Goal: Task Accomplishment & Management: Complete application form

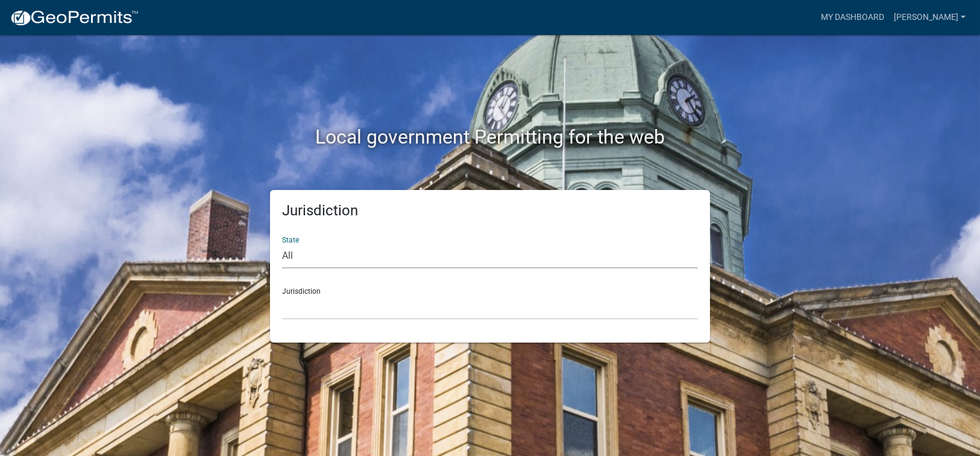
click at [300, 260] on select "All [US_STATE] [US_STATE] [US_STATE] [US_STATE] [US_STATE] [US_STATE] [US_STATE…" at bounding box center [490, 256] width 416 height 25
select select "[US_STATE]"
click at [282, 244] on select "All [US_STATE] [US_STATE] [US_STATE] [US_STATE] [US_STATE] [US_STATE] [US_STATE…" at bounding box center [490, 256] width 416 height 25
click at [312, 310] on select "[GEOGRAPHIC_DATA], [US_STATE][PERSON_NAME][GEOGRAPHIC_DATA], [US_STATE][PERSON_…" at bounding box center [490, 307] width 416 height 25
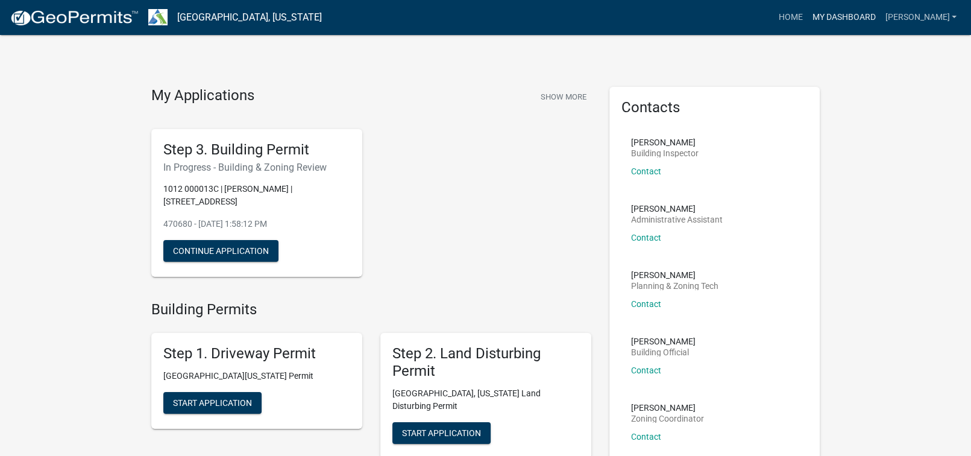
click at [880, 15] on link "My Dashboard" at bounding box center [843, 17] width 73 height 23
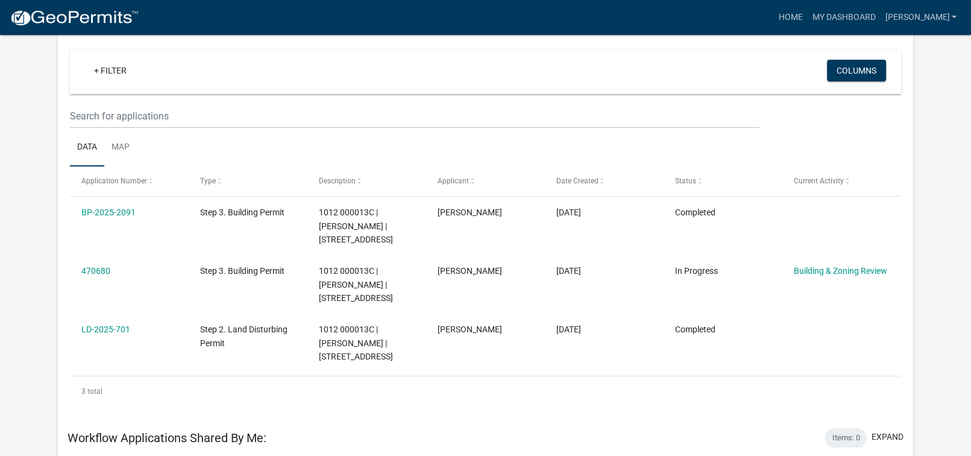
scroll to position [121, 0]
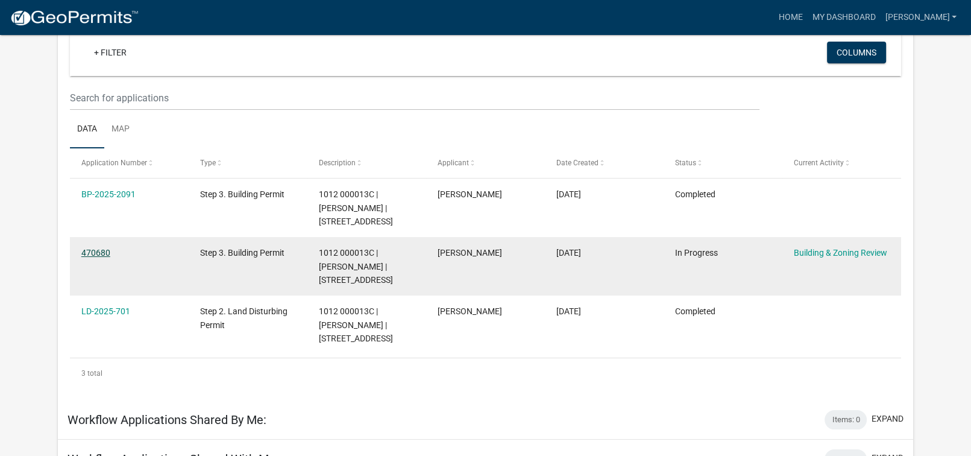
click at [101, 252] on link "470680" at bounding box center [95, 253] width 29 height 10
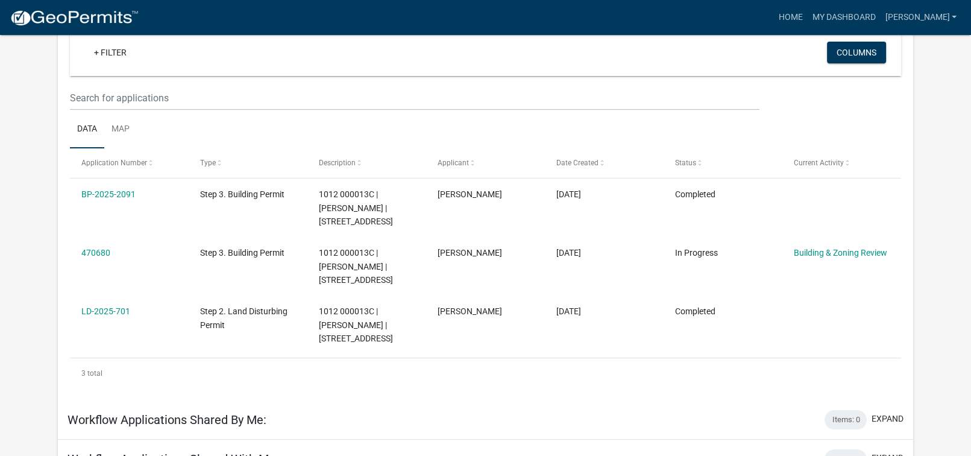
scroll to position [99, 0]
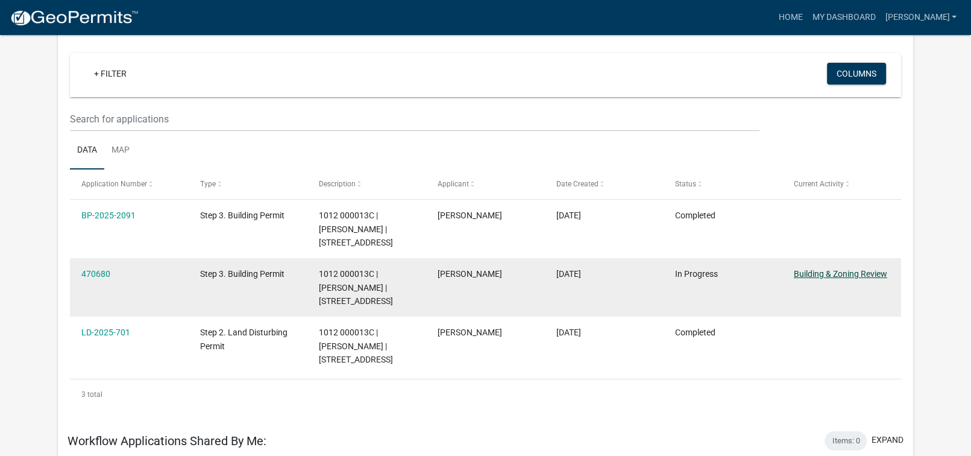
drag, startPoint x: 857, startPoint y: 271, endPoint x: 858, endPoint y: 277, distance: 6.1
click at [857, 271] on link "Building & Zoning Review" at bounding box center [840, 274] width 93 height 10
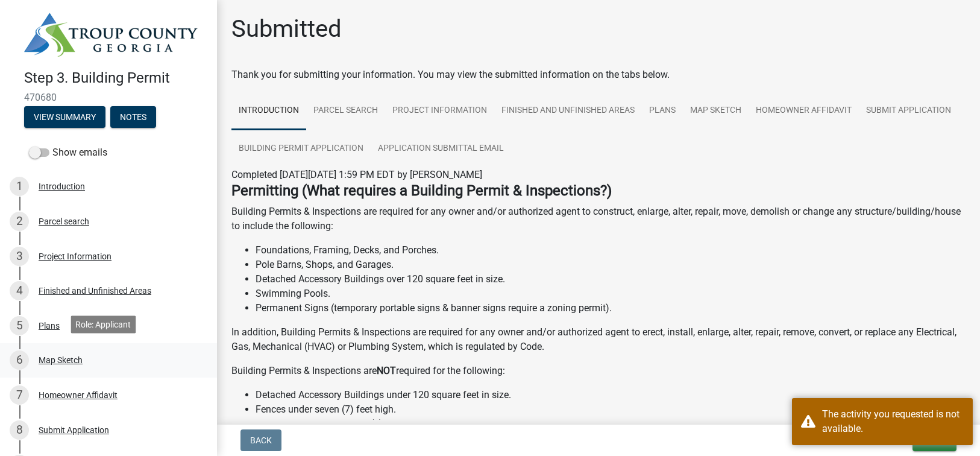
click at [180, 351] on div "6 Map Sketch" at bounding box center [104, 359] width 188 height 19
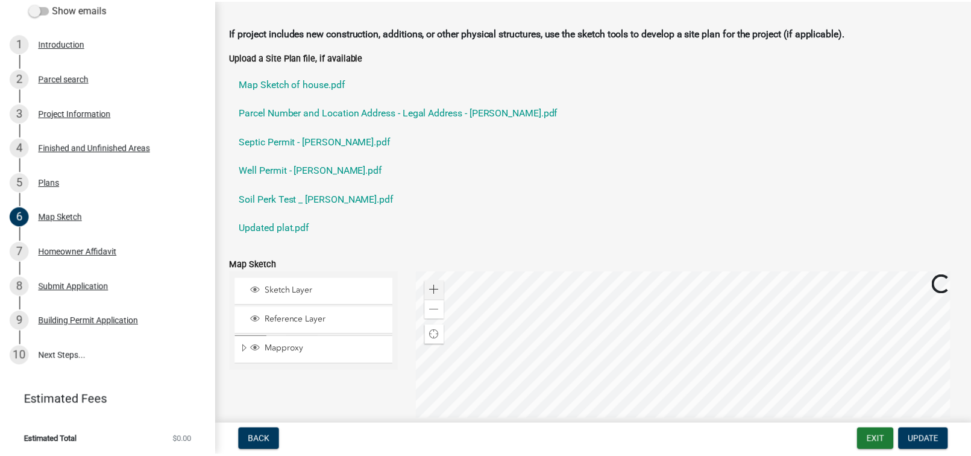
scroll to position [60, 0]
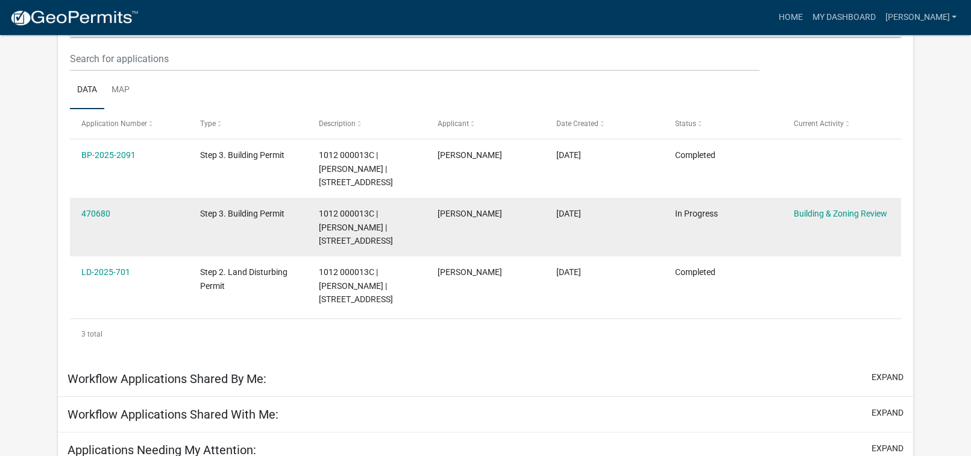
scroll to position [160, 0]
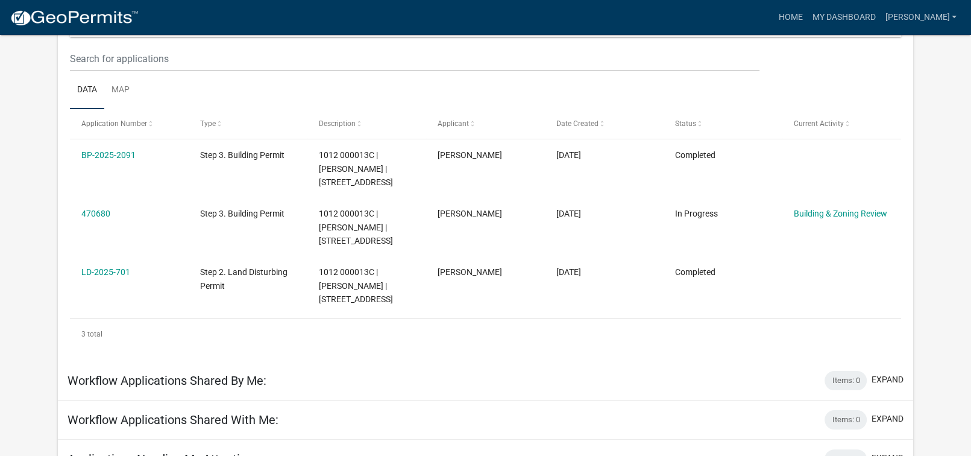
drag, startPoint x: 579, startPoint y: 359, endPoint x: 497, endPoint y: 348, distance: 82.6
click at [569, 359] on div "+ Filter Columns Data Map Application Number Type Description Applicant Date Cr…" at bounding box center [486, 166] width 856 height 390
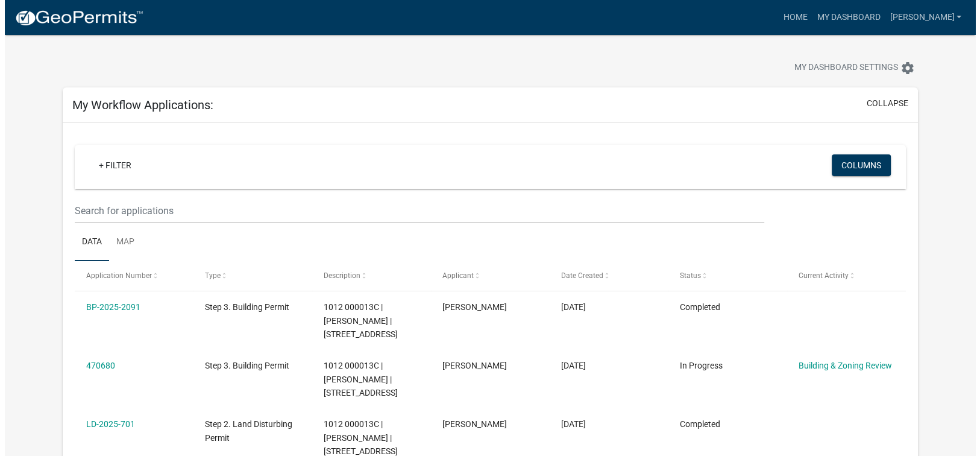
scroll to position [0, 0]
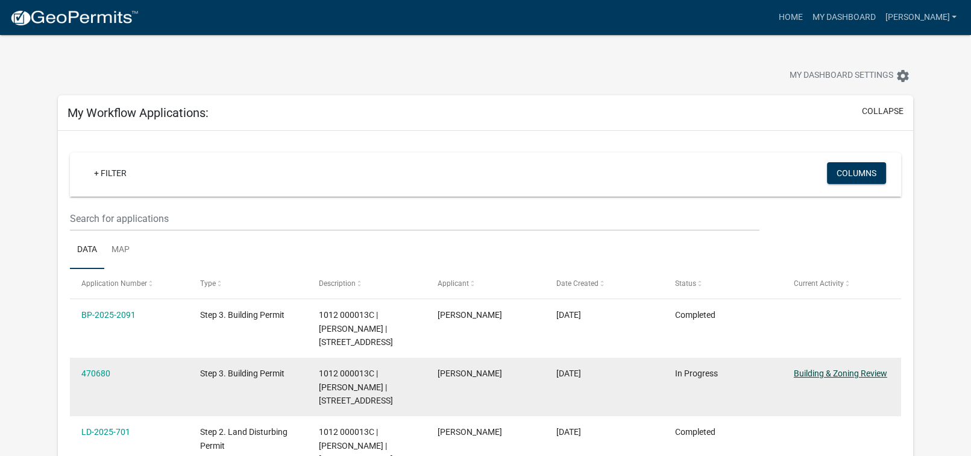
click at [823, 374] on link "Building & Zoning Review" at bounding box center [840, 373] width 93 height 10
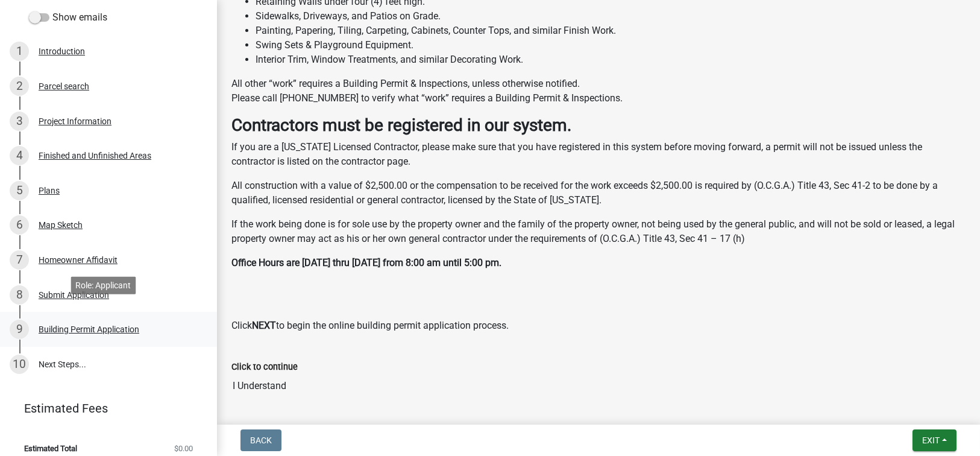
scroll to position [143, 0]
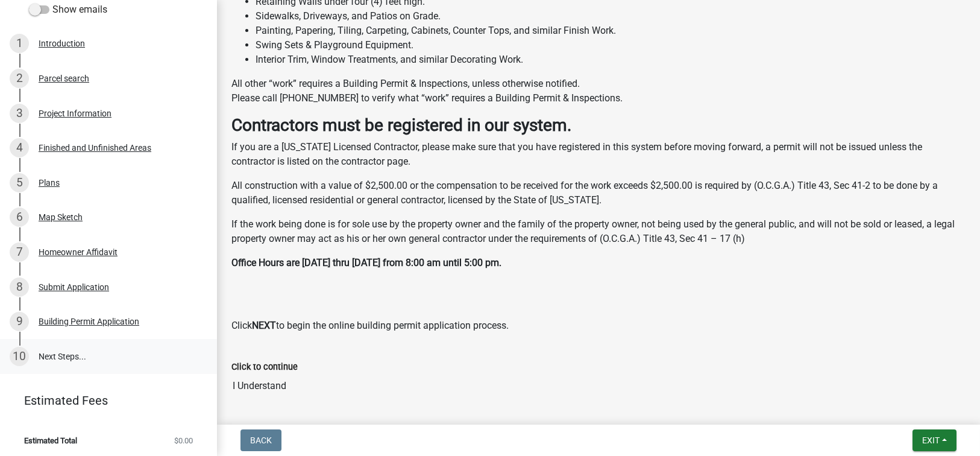
click at [22, 351] on div "10" at bounding box center [19, 356] width 19 height 19
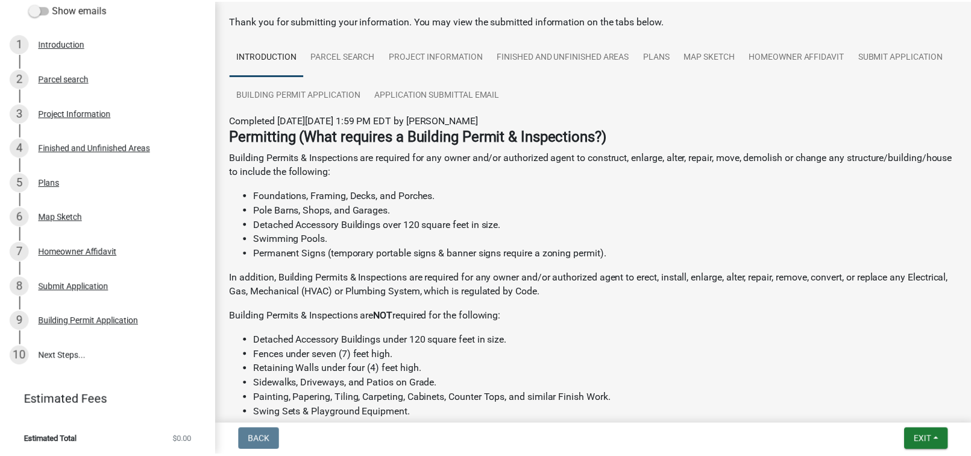
scroll to position [0, 0]
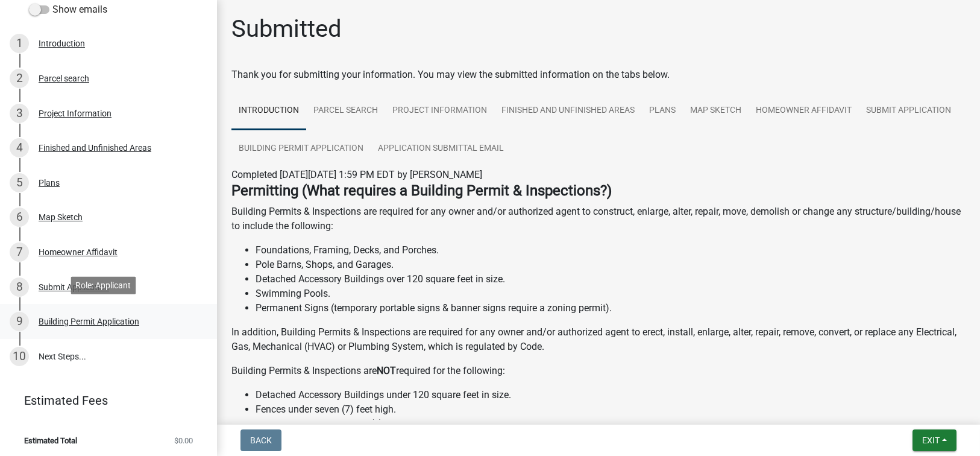
click at [14, 316] on div "9" at bounding box center [19, 321] width 19 height 19
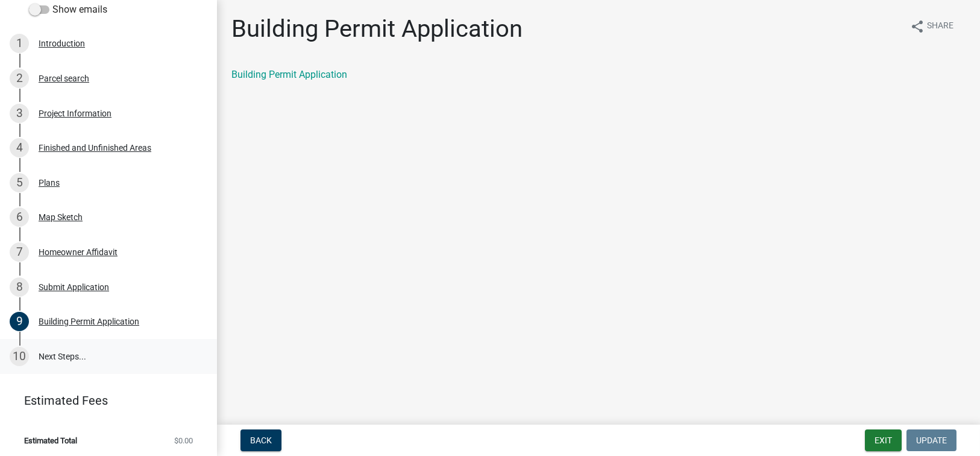
click at [52, 347] on link "10 Next Steps..." at bounding box center [108, 356] width 217 height 35
